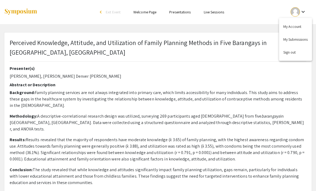
select select "custom"
type input "0"
select select "custom"
click at [180, 14] on div at bounding box center [158, 95] width 316 height 191
click at [177, 14] on link "Presentations" at bounding box center [179, 12] width 21 height 5
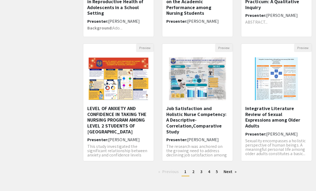
scroll to position [147, 0]
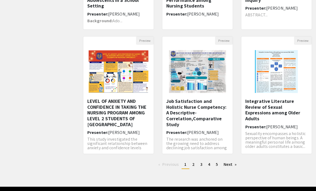
click at [231, 167] on link "Next page" at bounding box center [230, 164] width 18 height 8
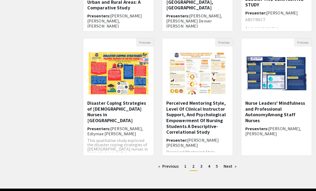
scroll to position [145, 0]
click at [231, 167] on link "Next page" at bounding box center [230, 166] width 18 height 8
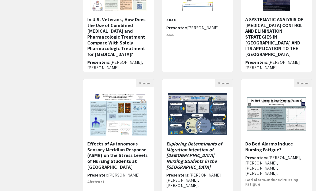
scroll to position [104, 0]
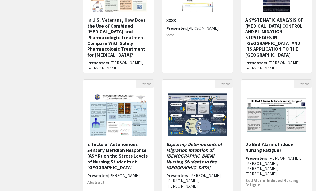
click at [205, 114] on img "Open Presentation <p><em>Exploring Determinants of Migration Intention of Filip…" at bounding box center [197, 114] width 70 height 53
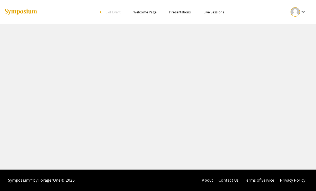
select select "custom"
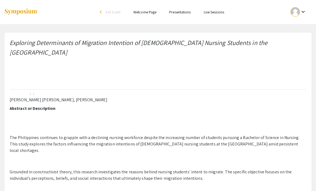
type input "0"
select select "custom"
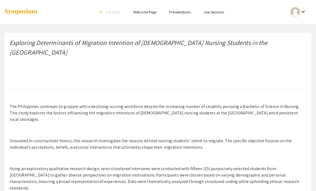
type input "1"
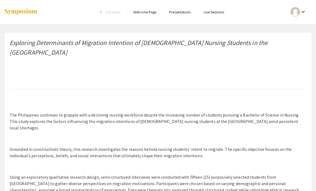
select select "auto"
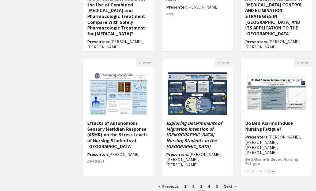
scroll to position [147, 0]
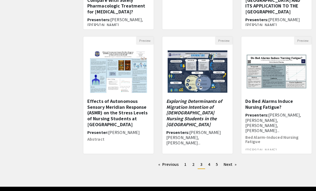
click at [164, 163] on link "Previous page" at bounding box center [168, 164] width 26 height 8
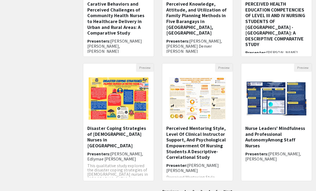
scroll to position [120, 0]
click at [205, 97] on img "Open Presentation <p>Perceived Mentoring Style, Level Of Clinical Instructor Su…" at bounding box center [197, 99] width 68 height 54
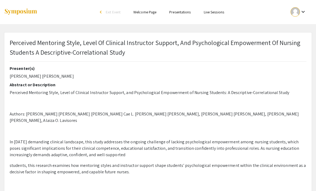
select select "custom"
type input "0"
select select "auto"
type input "1"
select select "auto"
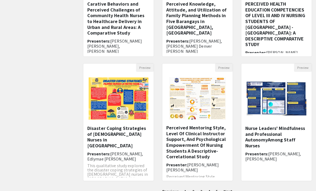
scroll to position [0, 0]
click at [181, 20] on h5 "Perceived Knowledge, Attitude, and Utilization of Family Planning Methods in Fi…" at bounding box center [197, 18] width 62 height 35
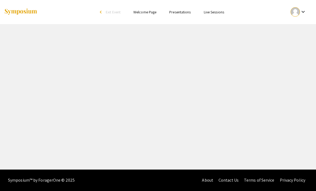
scroll to position [17, 0]
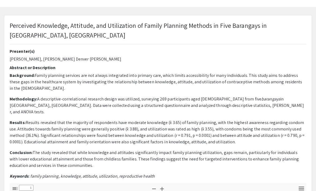
select select "custom"
type input "0"
select select "custom"
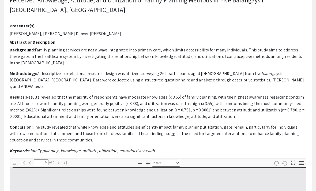
type input "1"
select select "auto"
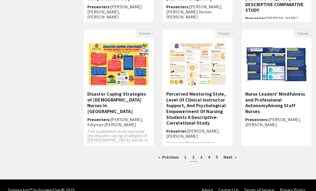
scroll to position [154, 0]
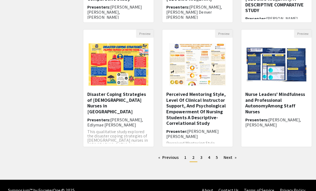
click at [231, 158] on link "Next page" at bounding box center [230, 157] width 18 height 8
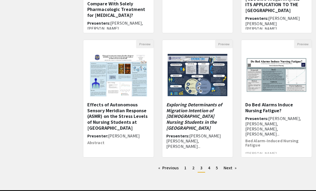
scroll to position [147, 0]
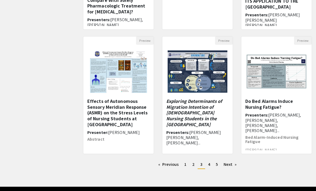
click at [231, 163] on link "Next page" at bounding box center [230, 164] width 18 height 8
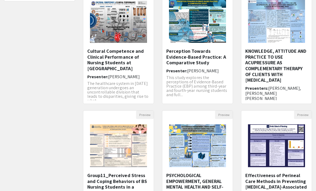
scroll to position [72, 0]
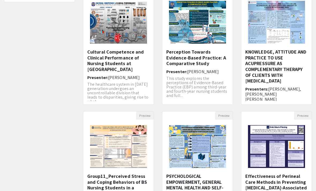
click at [104, 141] on img "Open Presentation <p>Group11_Perceived Stress and Coping Behaviors of BS Nursin…" at bounding box center [119, 147] width 68 height 54
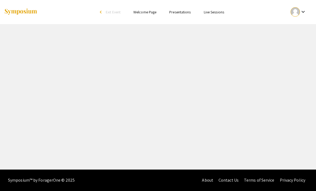
select select "custom"
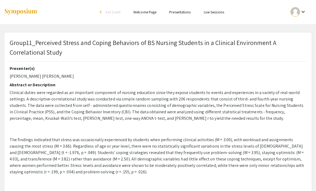
type input "0"
select select "custom"
type input "1"
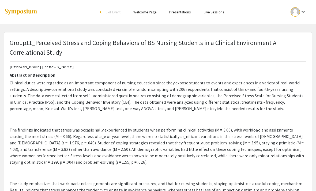
scroll to position [10, 0]
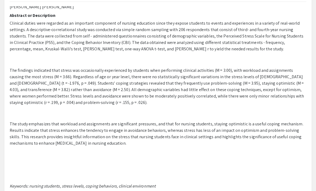
select select "auto"
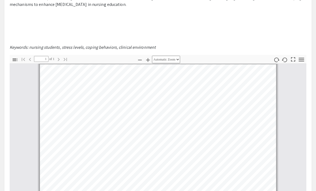
scroll to position [203, 0]
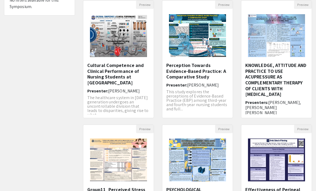
scroll to position [58, 0]
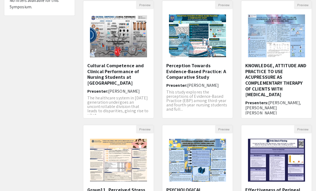
click at [208, 30] on img "Open Presentation <p>Perception Towards Evidence-Based Practice: A Comparative …" at bounding box center [197, 36] width 68 height 54
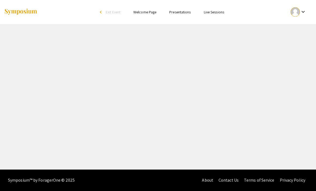
select select "custom"
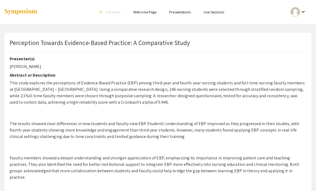
type input "0"
select select "custom"
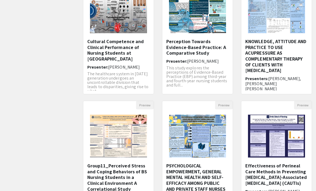
scroll to position [147, 0]
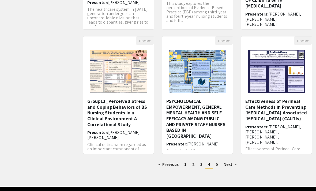
click at [233, 164] on link "Next page" at bounding box center [230, 164] width 18 height 8
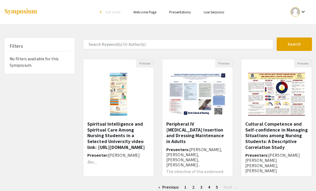
click at [167, 188] on link "Previous page" at bounding box center [168, 187] width 26 height 8
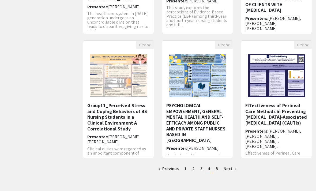
scroll to position [147, 0]
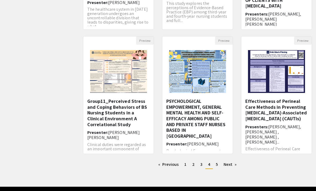
click at [200, 163] on span "3" at bounding box center [201, 164] width 2 height 6
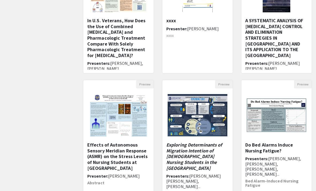
scroll to position [103, 0]
click at [207, 127] on img "Open Presentation <p><em>Exploring Determinants of Migration Intention of Filip…" at bounding box center [197, 115] width 70 height 53
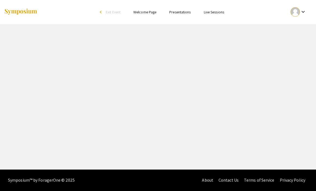
select select "custom"
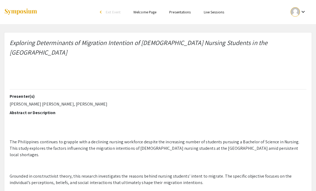
type input "0"
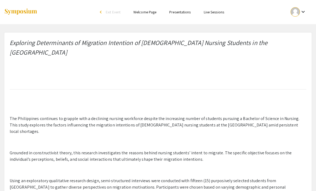
scroll to position [23, 0]
select select "auto"
type input "1"
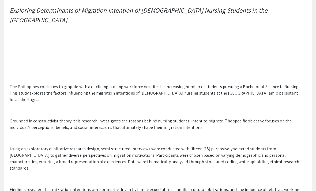
scroll to position [22, 0]
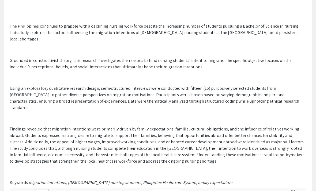
select select "auto"
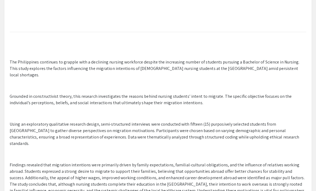
scroll to position [0, 0]
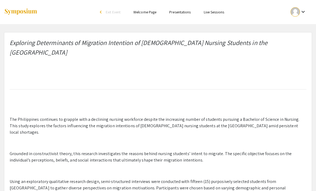
click at [297, 15] on div at bounding box center [294, 11] width 9 height 9
click at [301, 38] on button "My Submissions" at bounding box center [295, 39] width 33 height 13
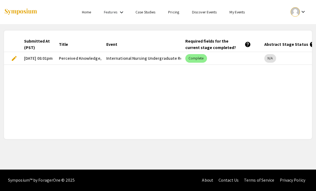
click at [11, 60] on span "edit" at bounding box center [14, 58] width 6 height 6
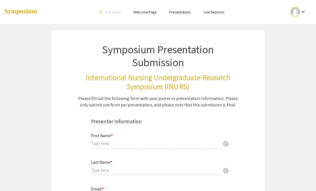
type input "[PERSON_NAME] [PERSON_NAME]"
type input "Pajar"
type input "[EMAIL_ADDRESS][DOMAIN_NAME]"
type input "[GEOGRAPHIC_DATA]"
radio input "true"
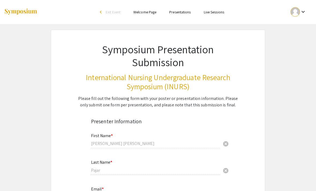
select select "custom"
type input "0"
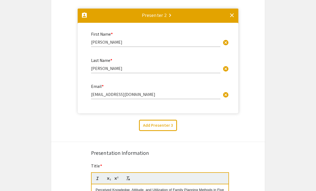
select select "auto"
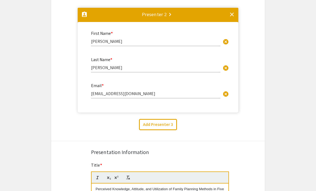
type input "1"
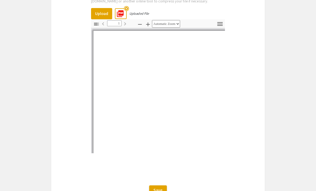
scroll to position [739, 0]
select select "auto"
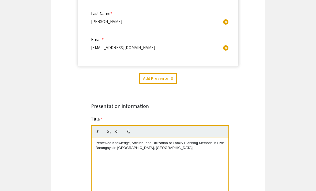
scroll to position [289, 0]
